Goal: Information Seeking & Learning: Learn about a topic

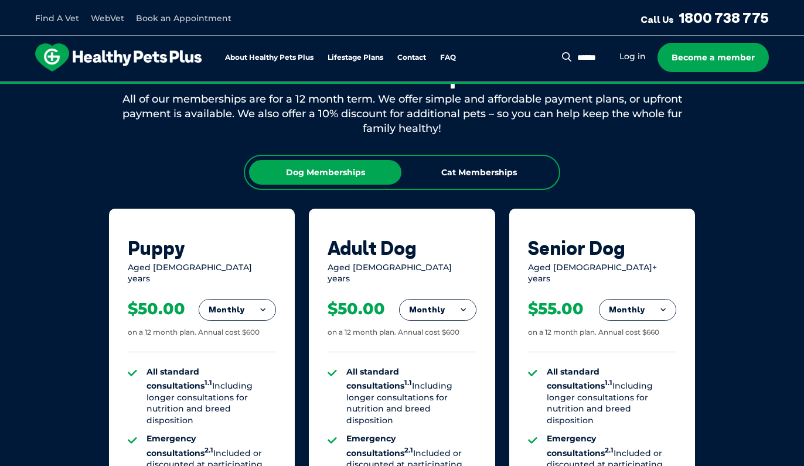
scroll to position [667, 0]
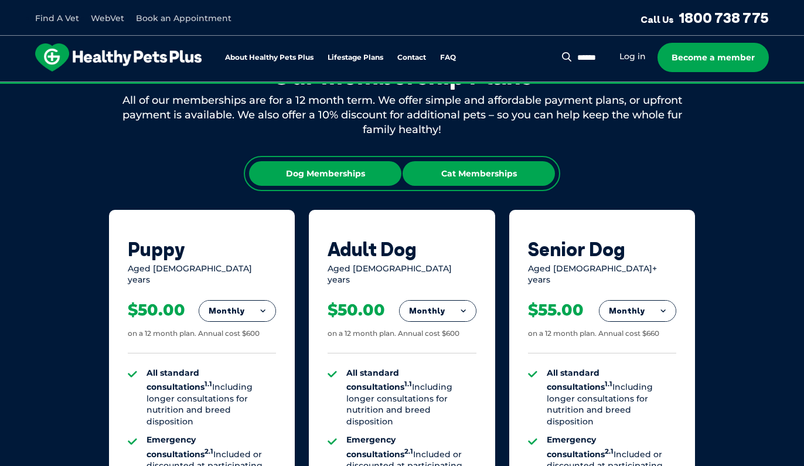
click at [477, 172] on div "Cat Memberships" at bounding box center [479, 173] width 152 height 25
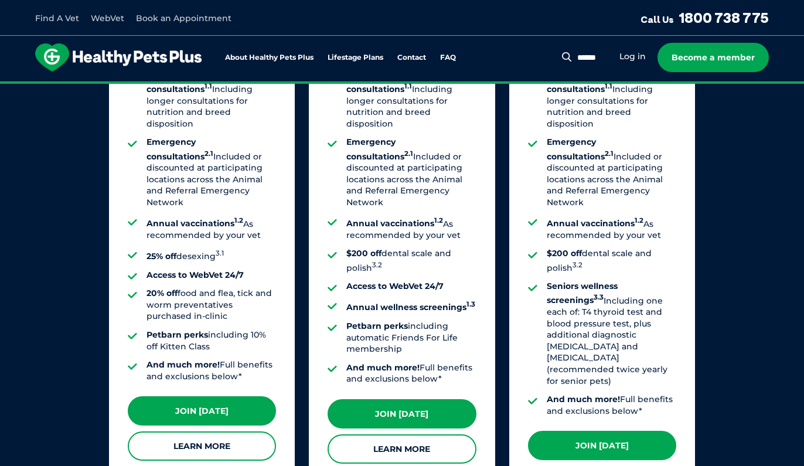
scroll to position [144, 0]
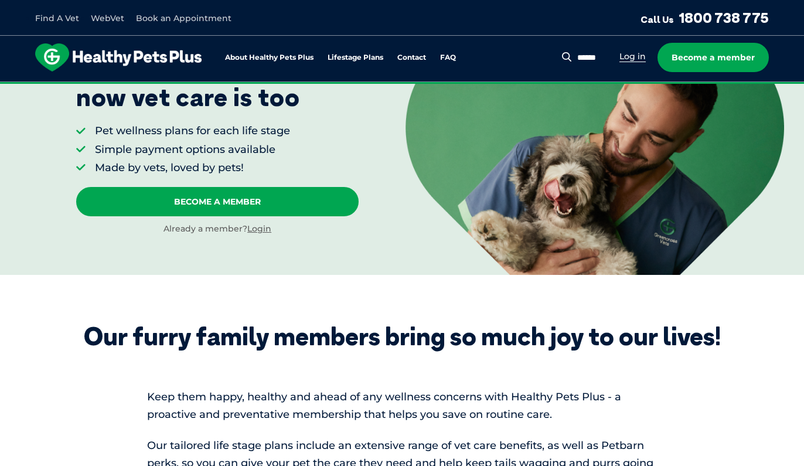
click at [646, 54] on link "Log in" at bounding box center [633, 56] width 26 height 11
click at [62, 18] on link "Find A Vet" at bounding box center [57, 18] width 44 height 11
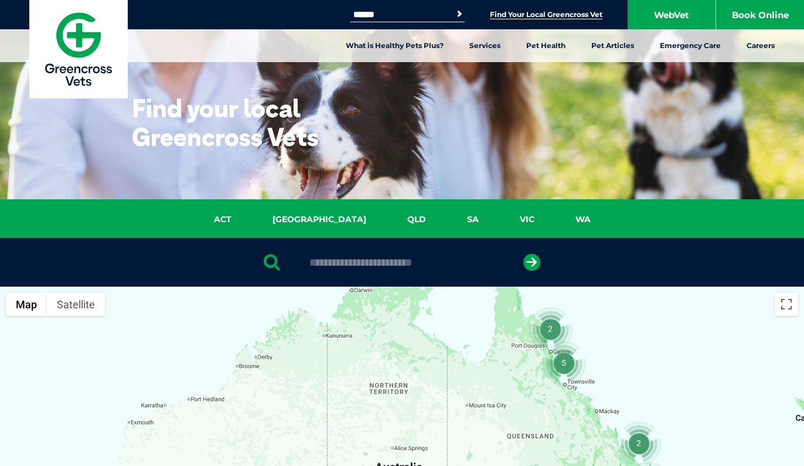
click at [517, 19] on link "Find Your Local Greencross Vet" at bounding box center [546, 14] width 113 height 9
type input "****"
click at [532, 262] on button "submit" at bounding box center [532, 262] width 17 height 17
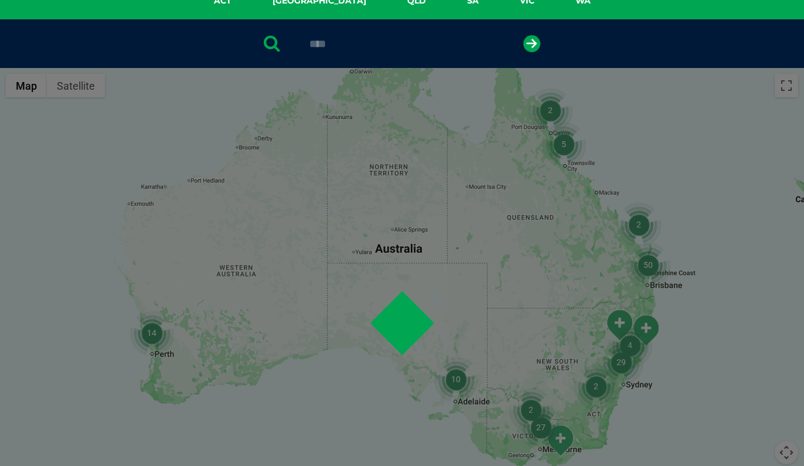
scroll to position [228, 0]
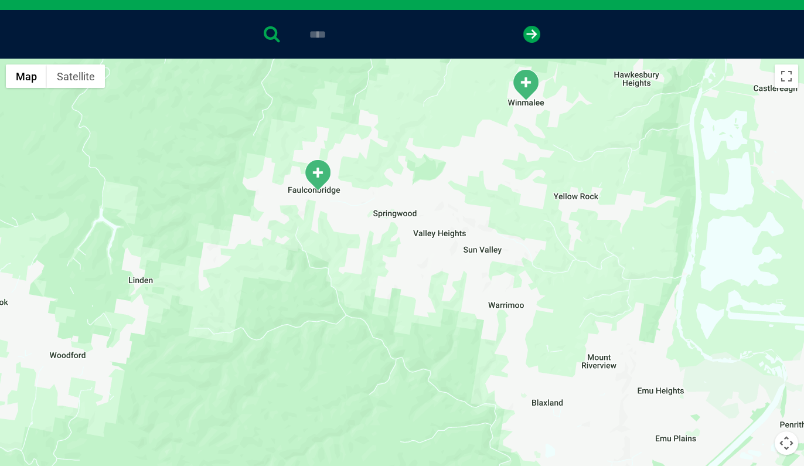
click at [528, 84] on img "Winmalee" at bounding box center [525, 85] width 29 height 32
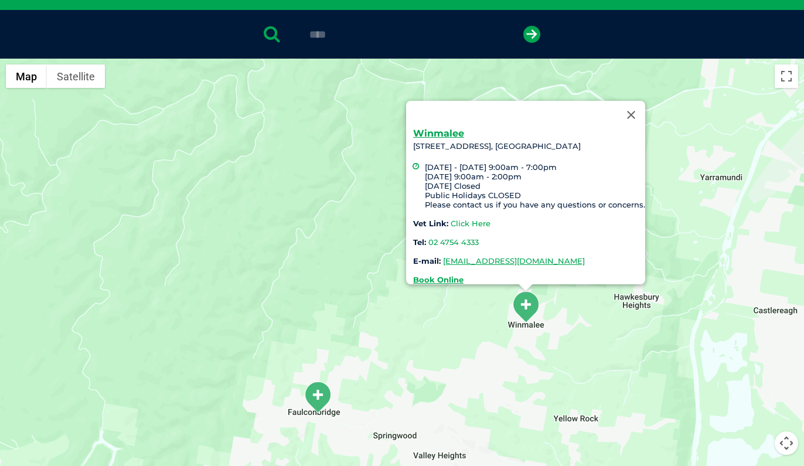
click at [451, 219] on link "Click Here" at bounding box center [471, 223] width 40 height 9
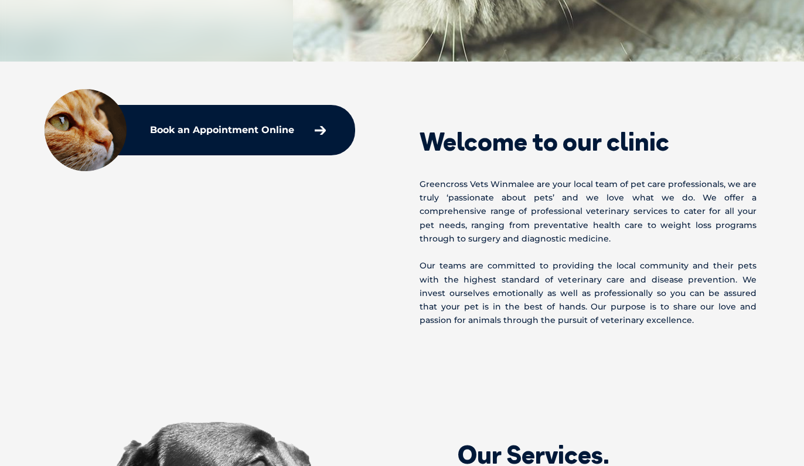
scroll to position [440, 0]
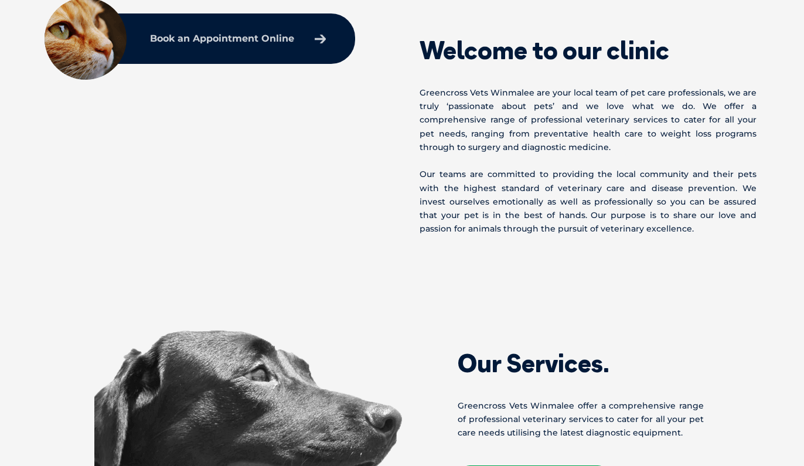
click at [220, 41] on p "Book an Appointment Online" at bounding box center [222, 38] width 144 height 9
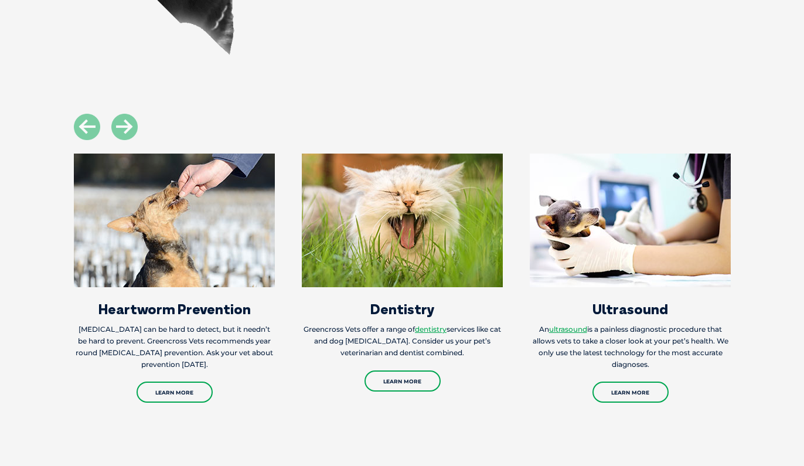
scroll to position [1042, 0]
click at [125, 124] on icon at bounding box center [124, 127] width 26 height 26
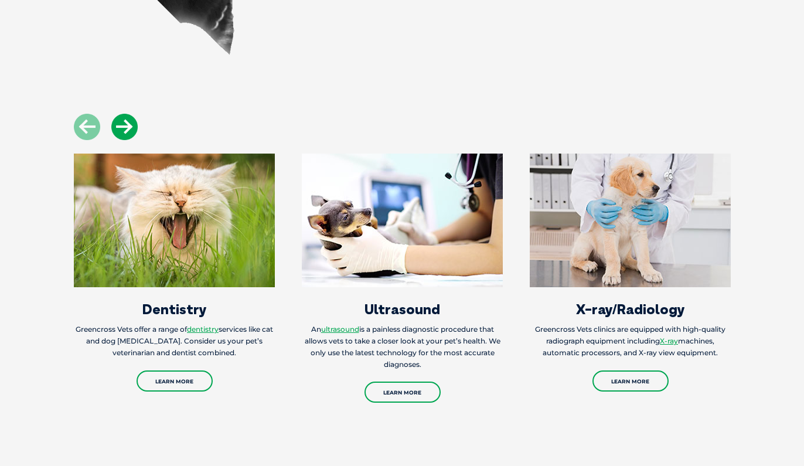
click at [125, 124] on icon at bounding box center [124, 127] width 26 height 26
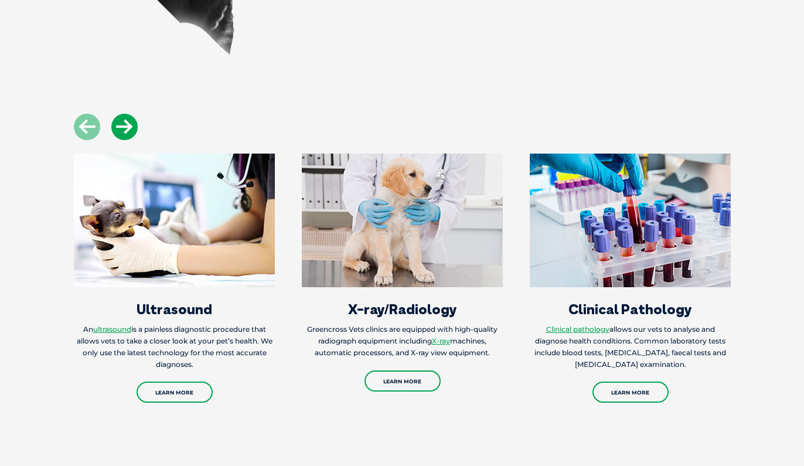
click at [125, 124] on icon at bounding box center [124, 127] width 26 height 26
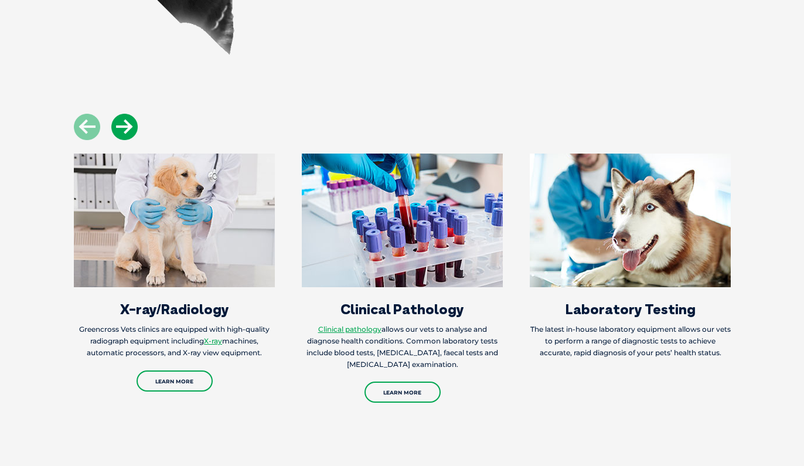
click at [125, 124] on icon at bounding box center [124, 127] width 26 height 26
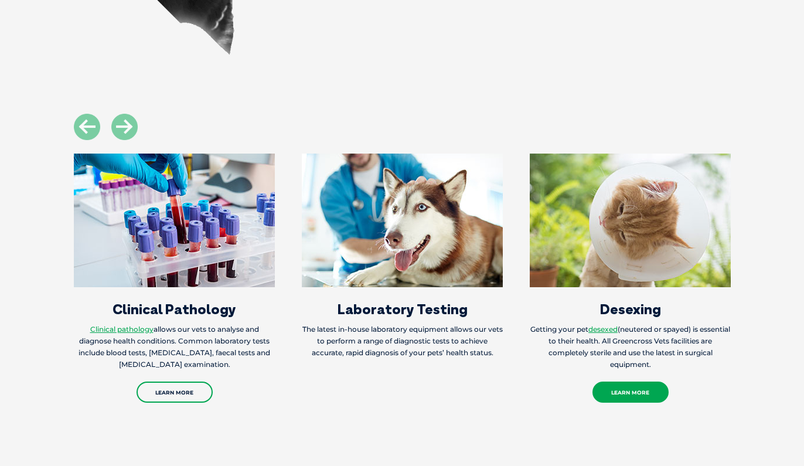
click at [632, 392] on link "Learn More" at bounding box center [631, 392] width 76 height 21
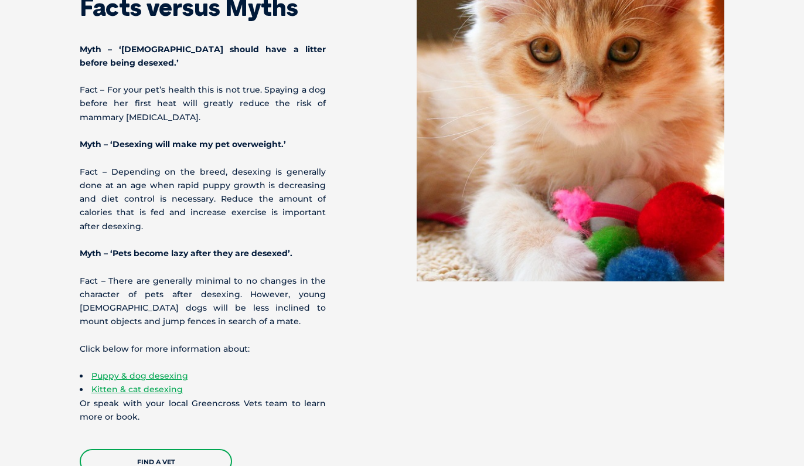
scroll to position [3887, 0]
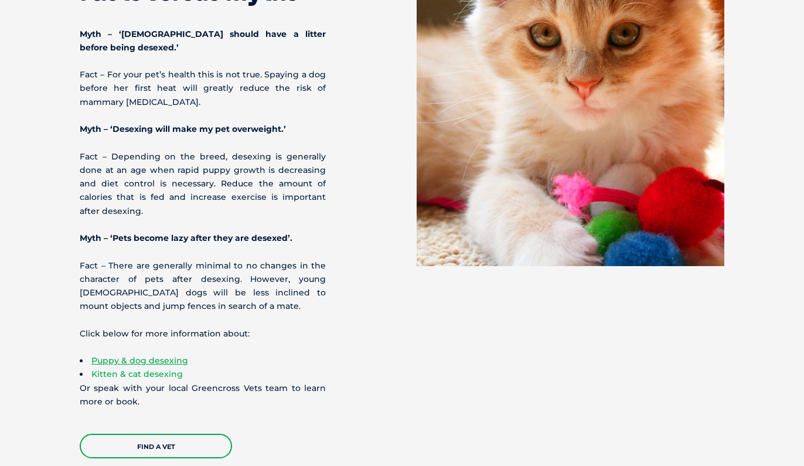
click at [140, 369] on link "Kitten & cat desexing" at bounding box center [136, 374] width 91 height 11
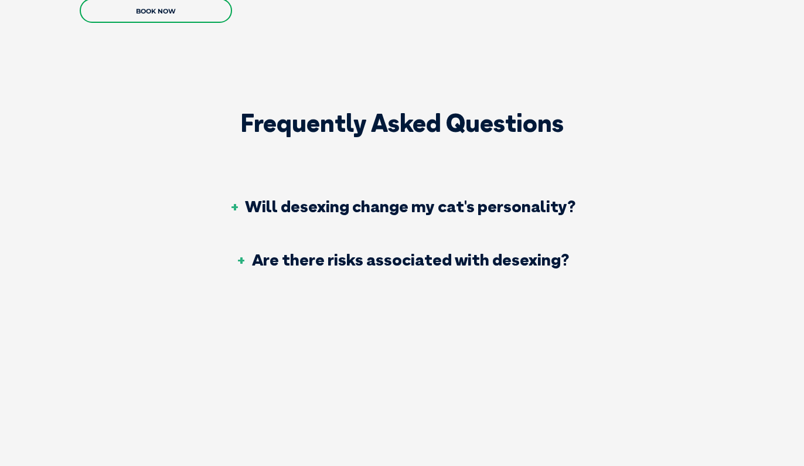
scroll to position [2322, 0]
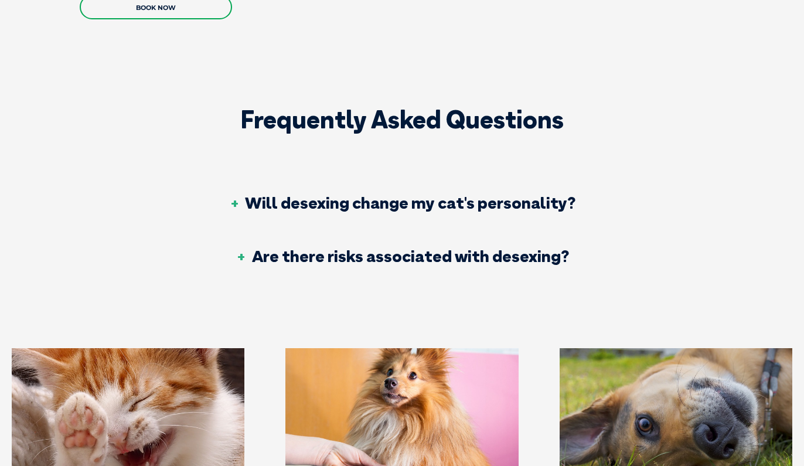
click at [245, 195] on h3 "Will desexing change my cat's personality?" at bounding box center [402, 203] width 347 height 16
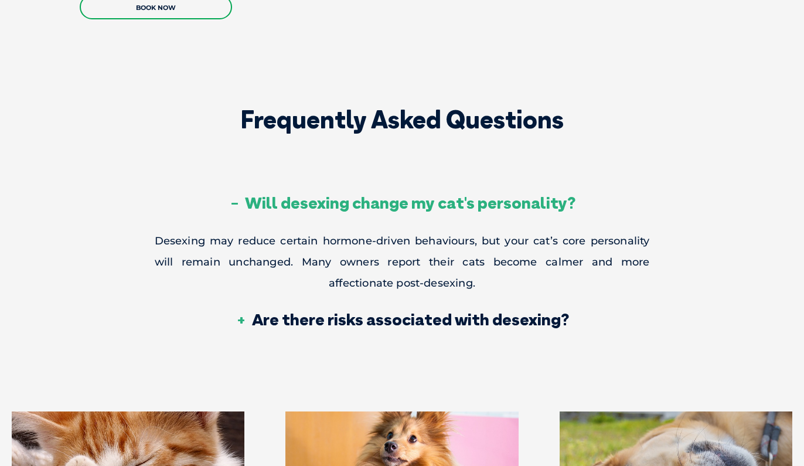
click at [250, 311] on h3 "Are there risks associated with desexing?" at bounding box center [403, 319] width 334 height 16
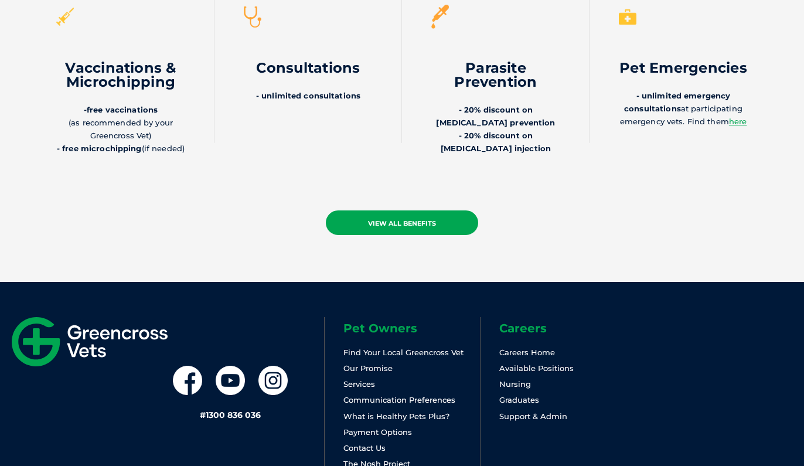
scroll to position [3288, 0]
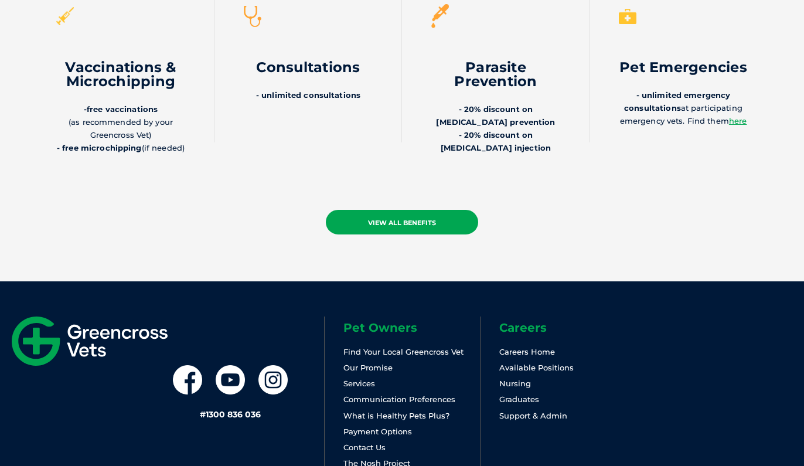
click at [434, 210] on link "view all benefits" at bounding box center [402, 222] width 152 height 25
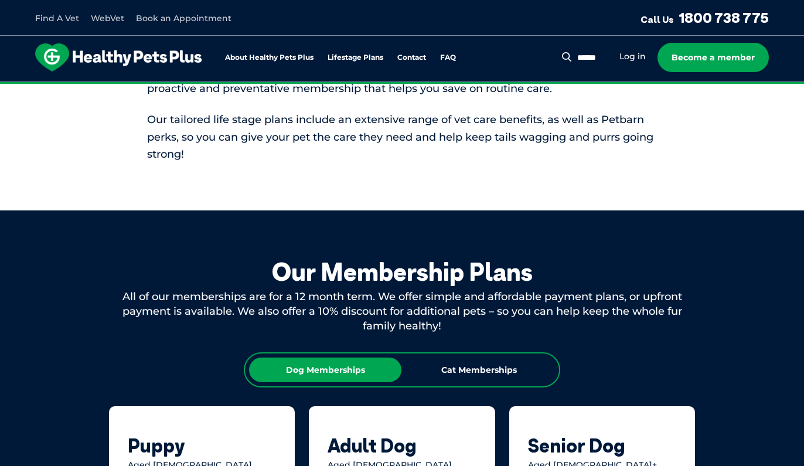
scroll to position [646, 0]
